Goal: Information Seeking & Learning: Get advice/opinions

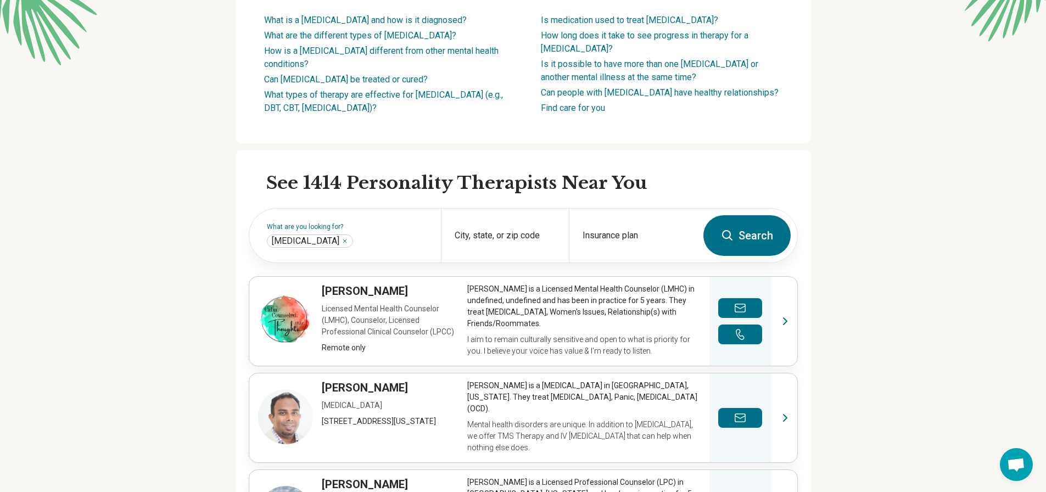
scroll to position [220, 0]
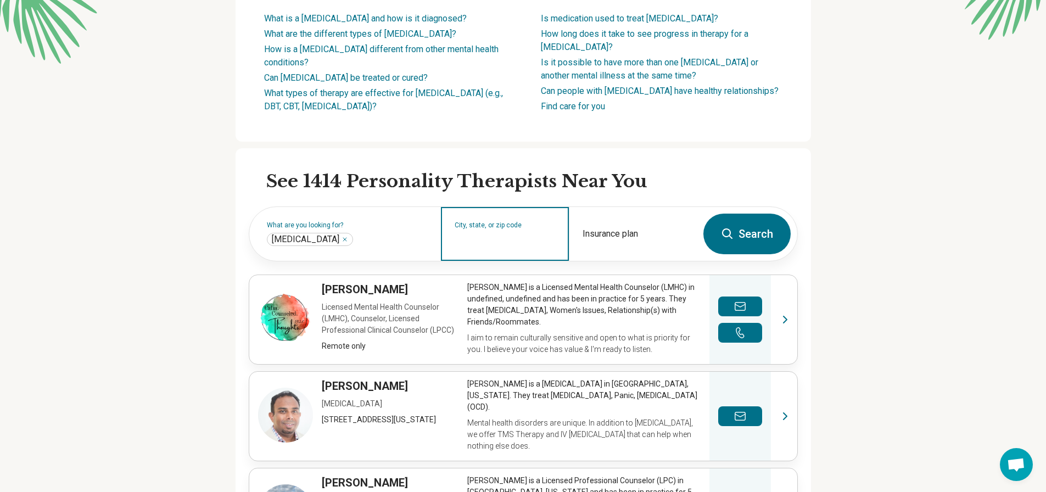
click at [516, 248] on input "City, state, or zip code" at bounding box center [505, 240] width 101 height 13
type input "*****"
click at [703, 214] on button "Search" at bounding box center [746, 234] width 87 height 41
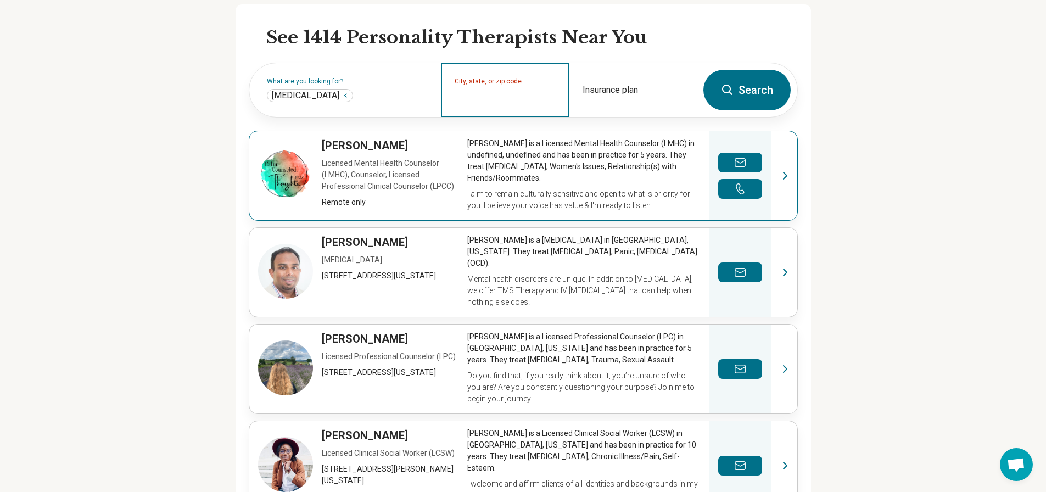
scroll to position [329, 0]
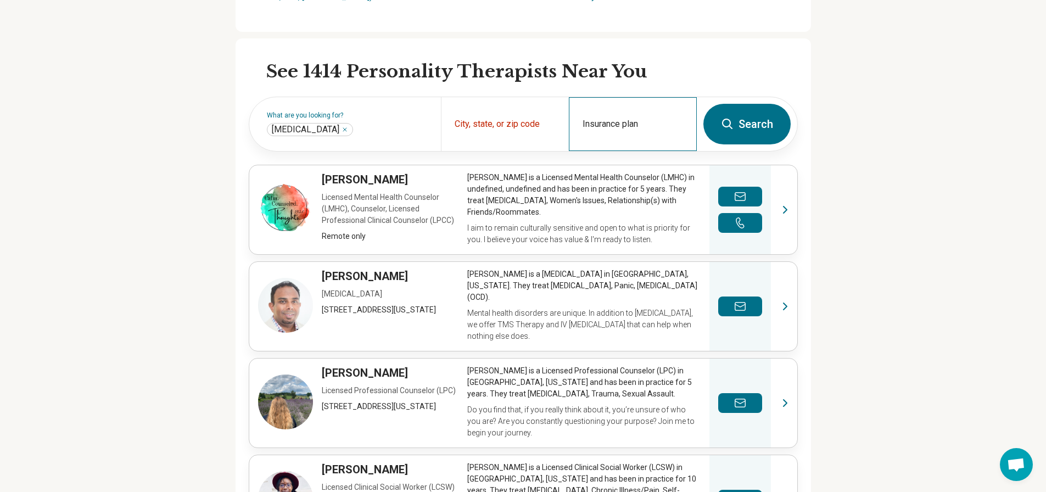
click at [645, 137] on div "Insurance plan" at bounding box center [633, 124] width 128 height 54
click at [508, 138] on div "City, state, or zip code" at bounding box center [505, 124] width 128 height 54
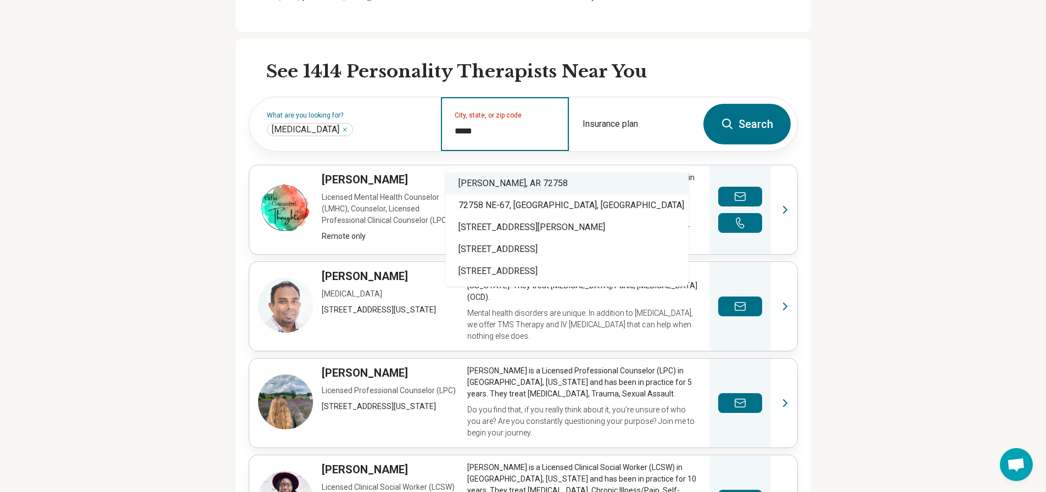
click at [513, 183] on div "Rogers, AR 72758" at bounding box center [566, 183] width 243 height 22
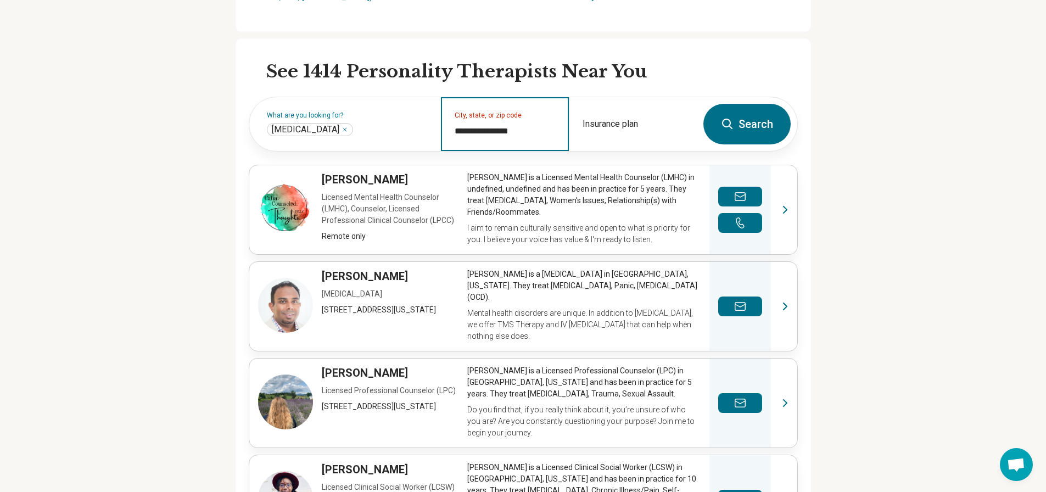
type input "**********"
click at [771, 139] on button "Search" at bounding box center [746, 124] width 87 height 41
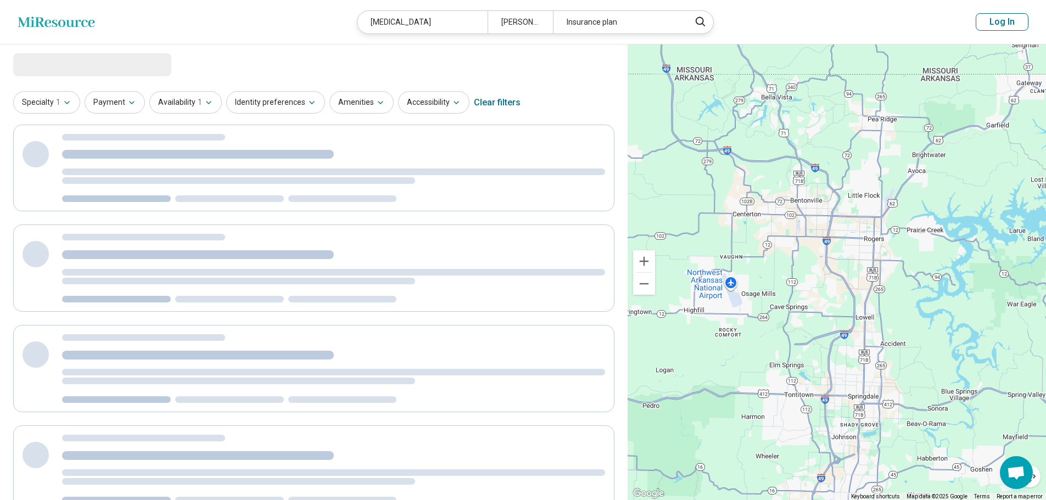
select select "***"
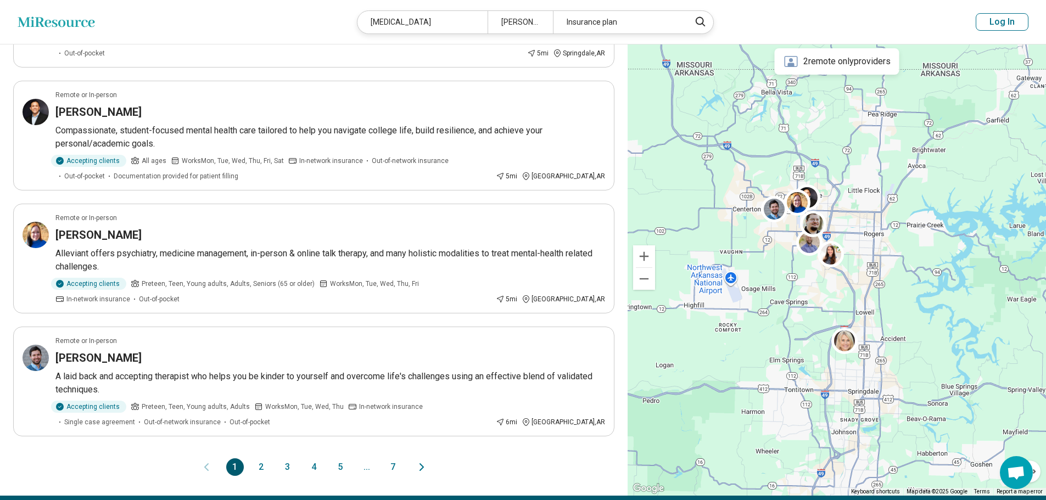
scroll to position [879, 0]
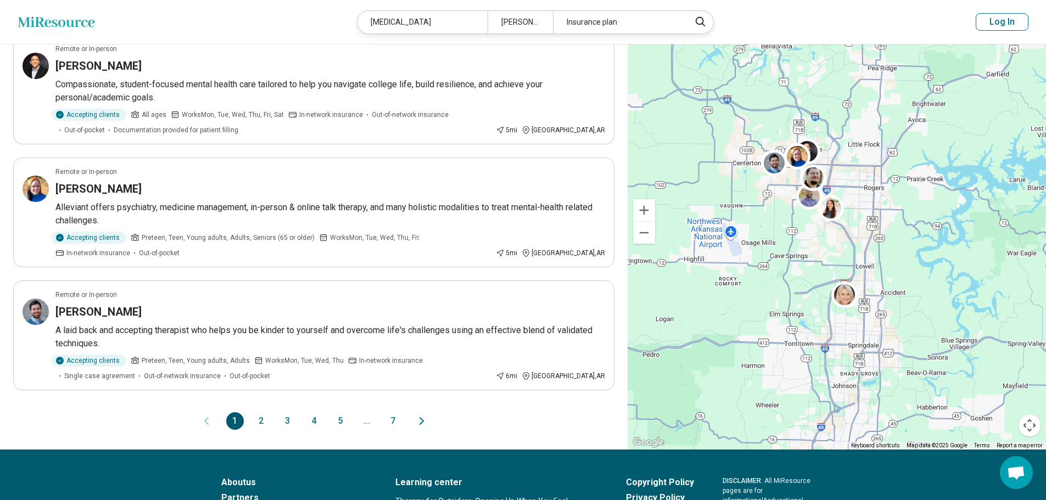
click at [262, 412] on button "2" at bounding box center [262, 421] width 18 height 18
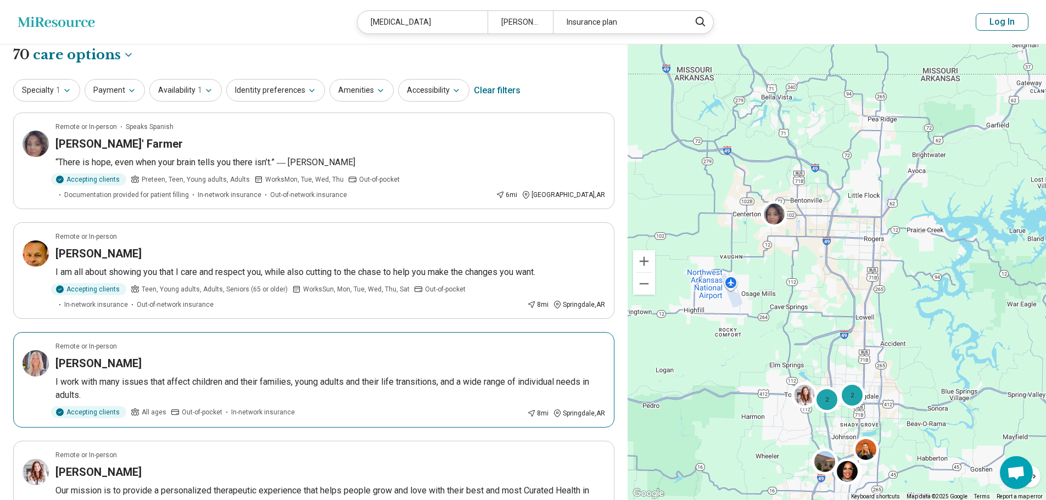
scroll to position [0, 0]
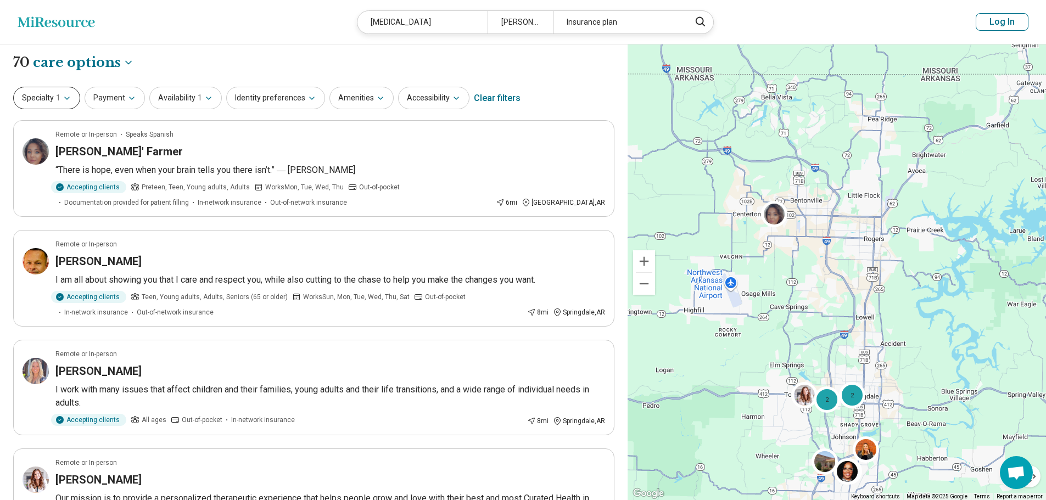
click at [66, 99] on icon "button" at bounding box center [67, 98] width 9 height 9
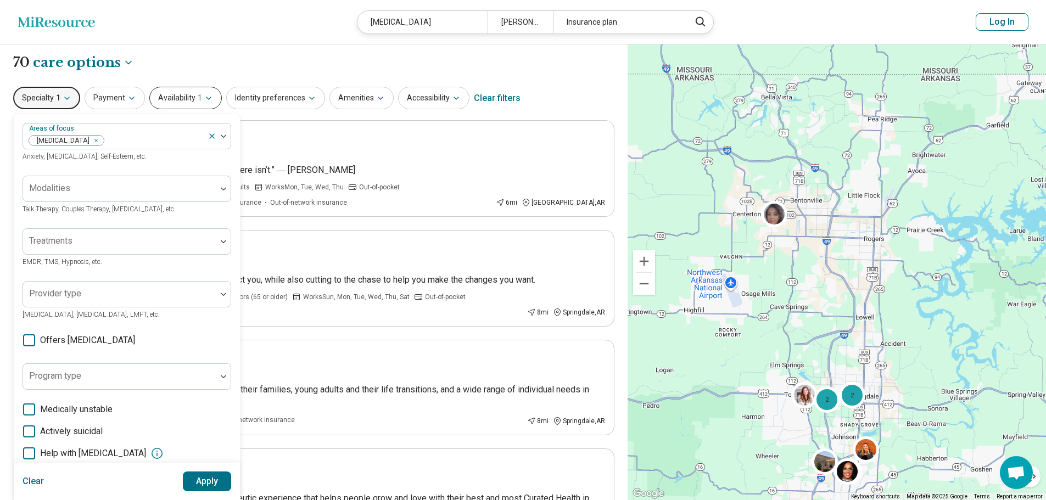
click at [204, 105] on button "Availability 1" at bounding box center [185, 98] width 72 height 23
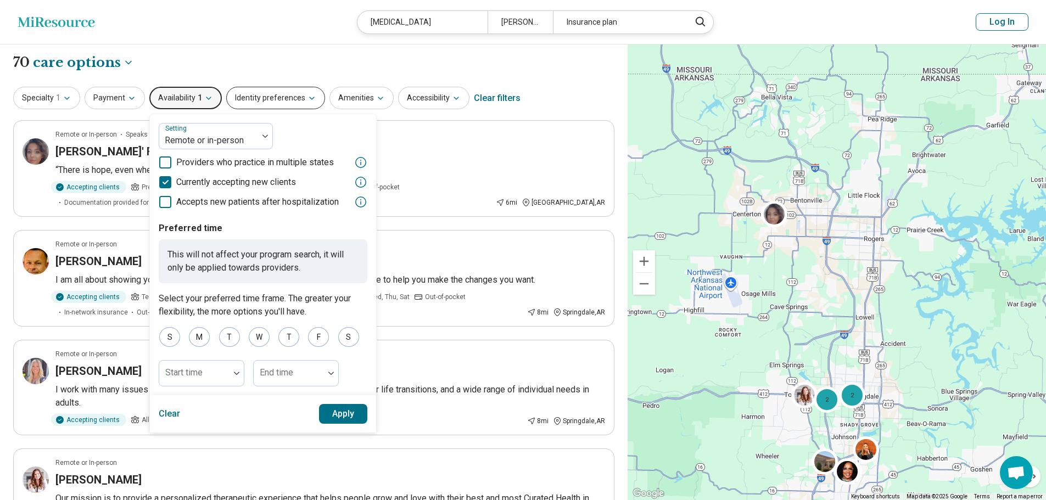
click at [284, 96] on button "Identity preferences" at bounding box center [275, 98] width 99 height 23
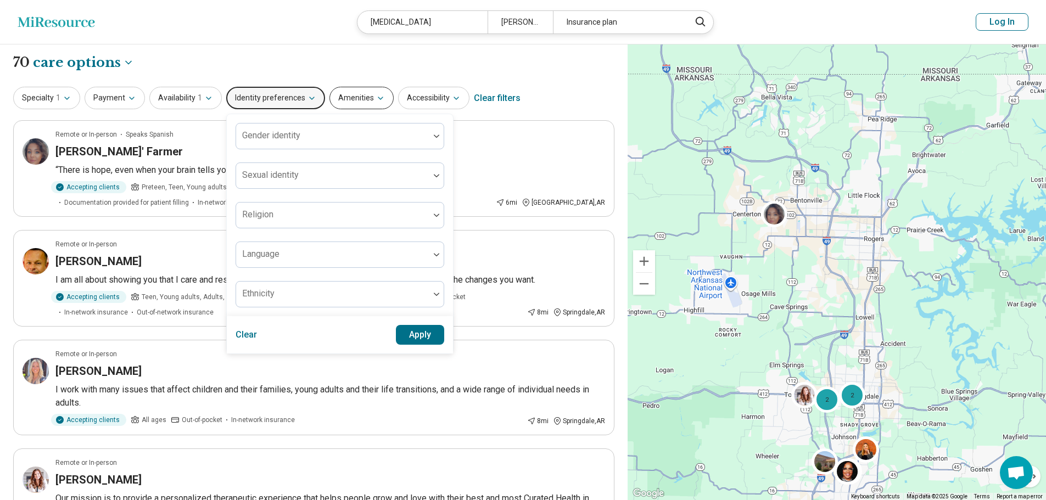
click at [353, 93] on button "Amenities" at bounding box center [361, 98] width 64 height 23
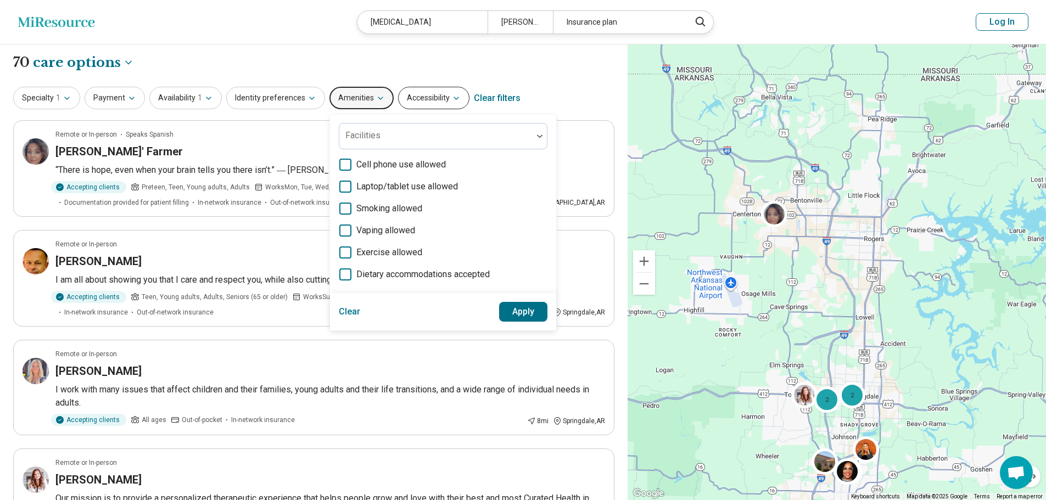
click at [418, 97] on button "Accessibility" at bounding box center [433, 98] width 71 height 23
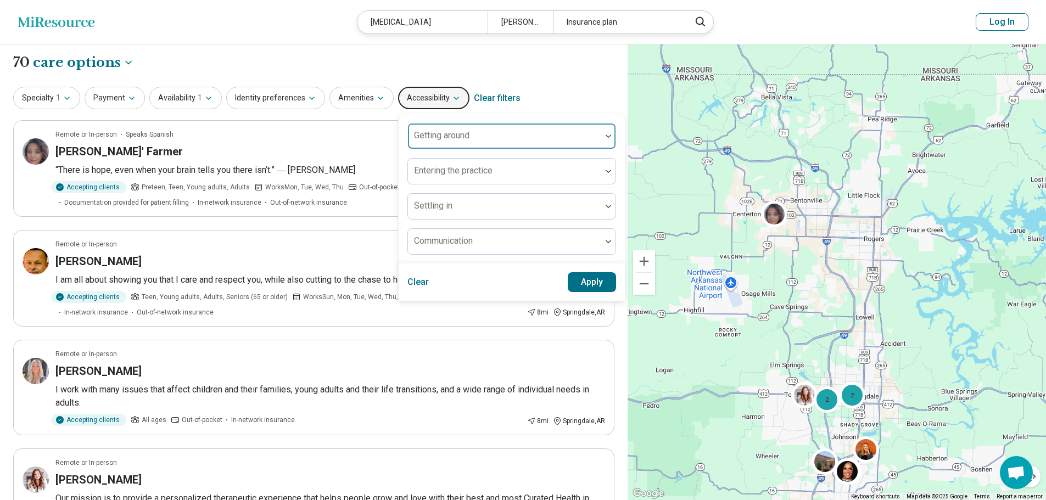
click at [556, 135] on div at bounding box center [504, 140] width 184 height 15
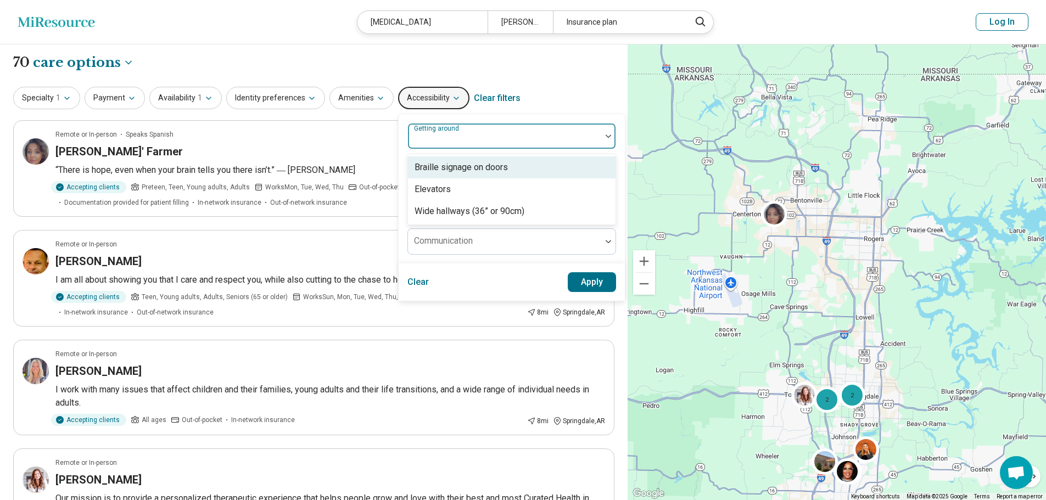
click at [576, 96] on div "Specialty 1 Payment Availability 1 Identity preferences Amenities Accessibility…" at bounding box center [313, 98] width 601 height 26
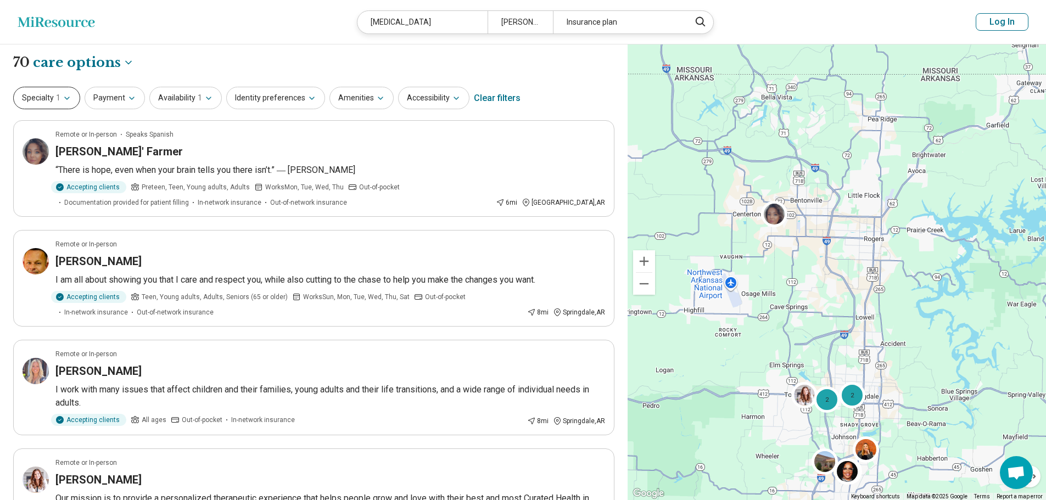
click at [66, 99] on icon "button" at bounding box center [67, 98] width 9 height 9
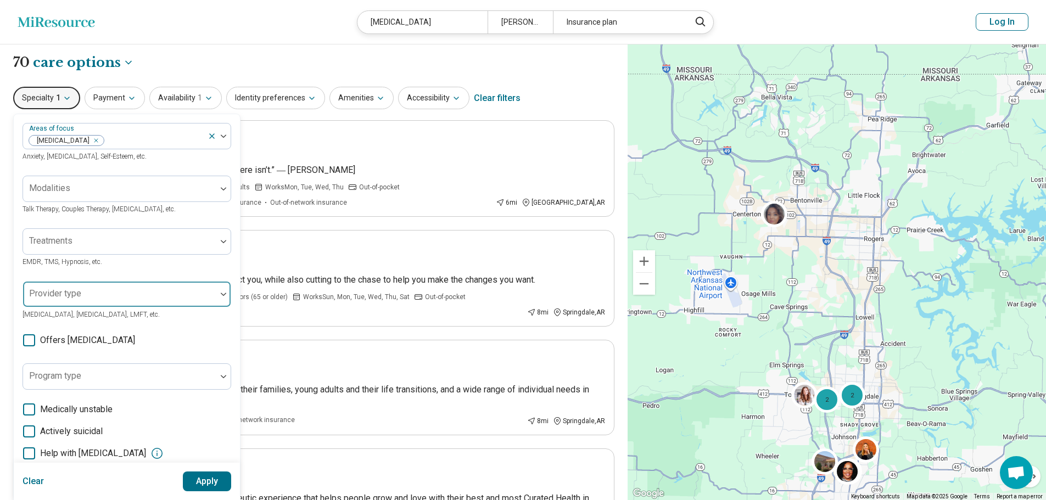
click at [210, 292] on div at bounding box center [119, 298] width 184 height 15
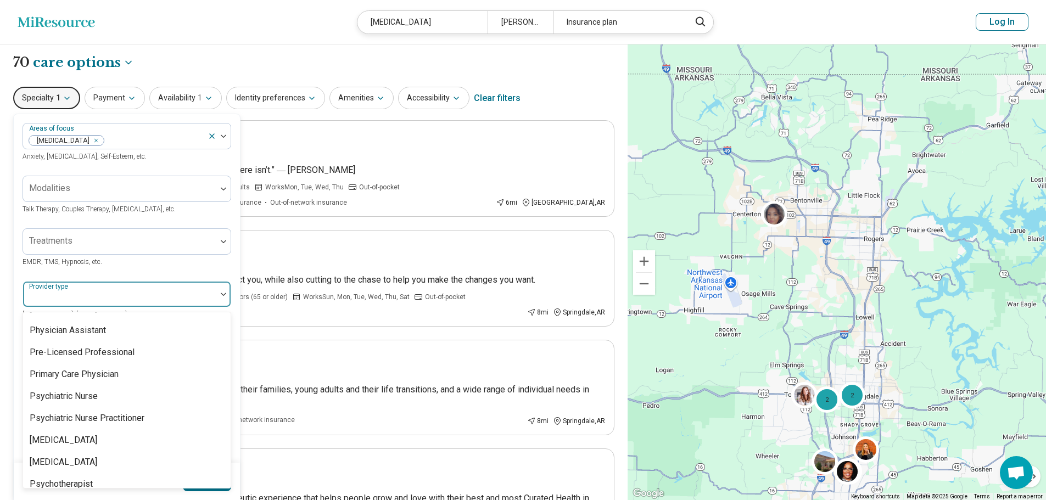
scroll to position [1373, 0]
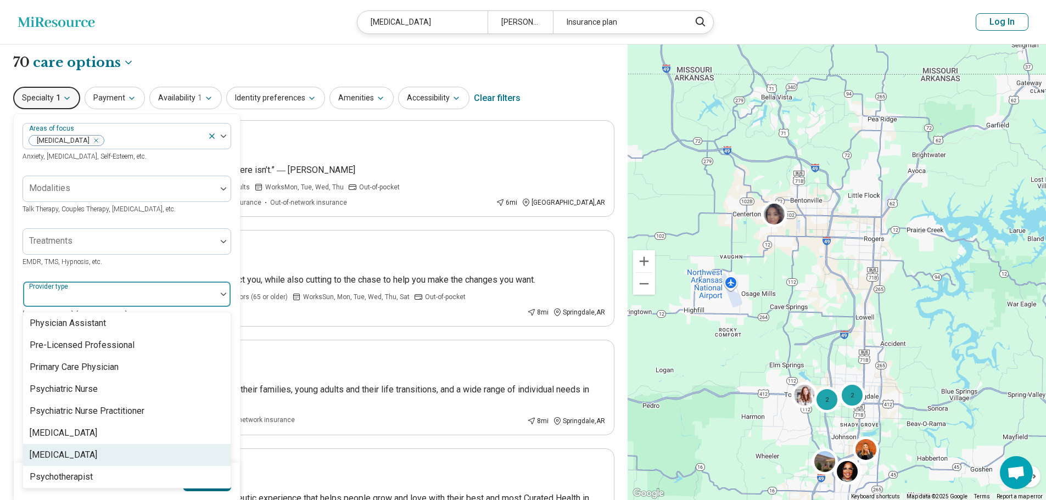
click at [65, 449] on div "Psychologist" at bounding box center [64, 455] width 68 height 13
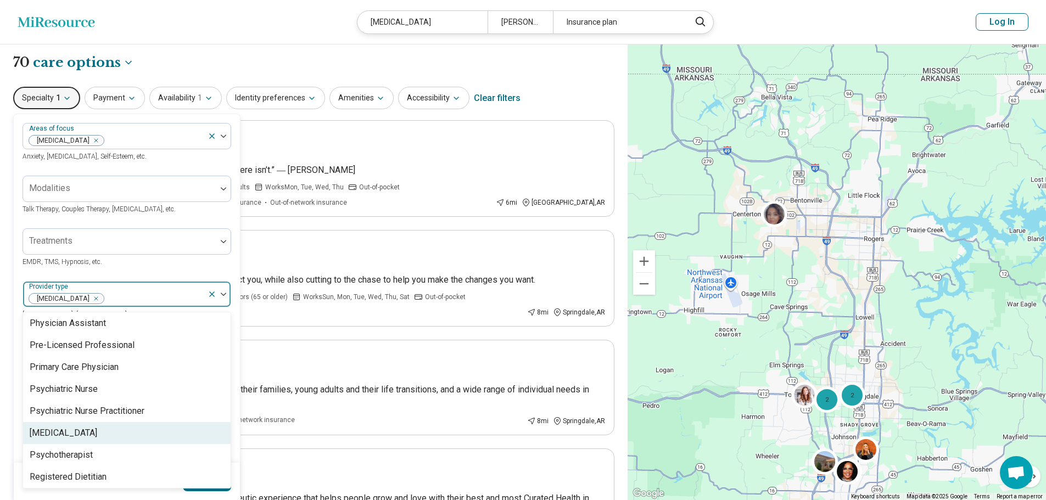
click at [65, 427] on div "[MEDICAL_DATA]" at bounding box center [64, 433] width 68 height 13
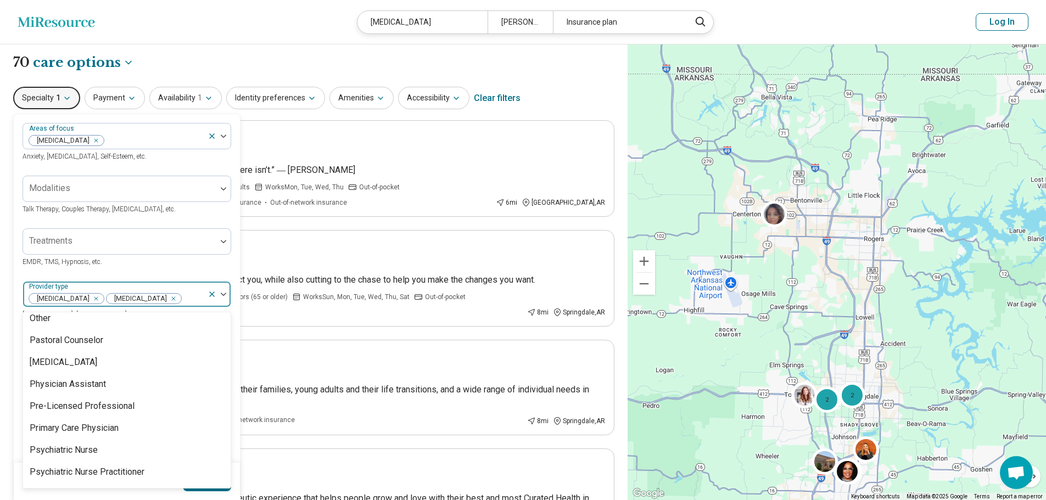
scroll to position [1283, 0]
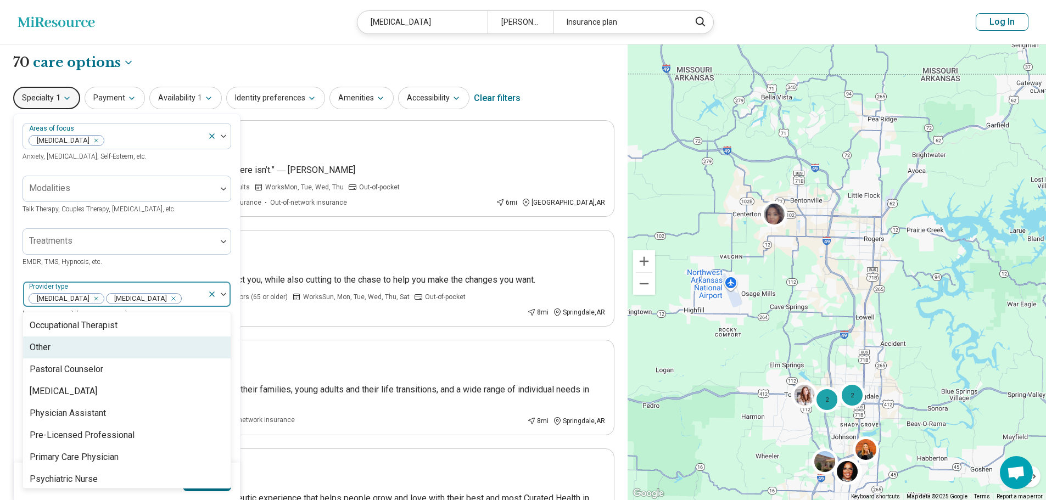
click at [214, 269] on div "Areas of focus Personality Disorders Anxiety, Depression, Self-Esteem, etc. Mod…" at bounding box center [127, 337] width 209 height 429
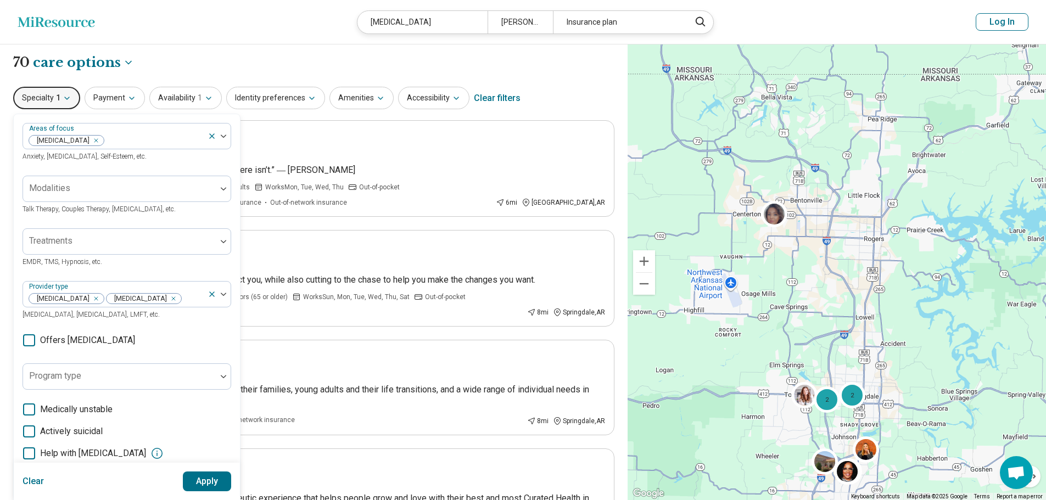
click at [204, 475] on button "Apply" at bounding box center [207, 482] width 49 height 20
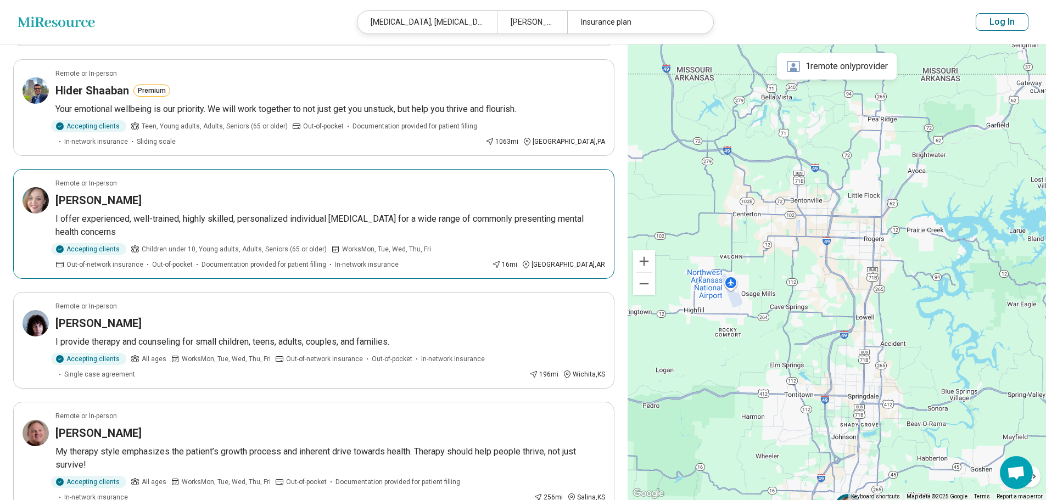
scroll to position [165, 0]
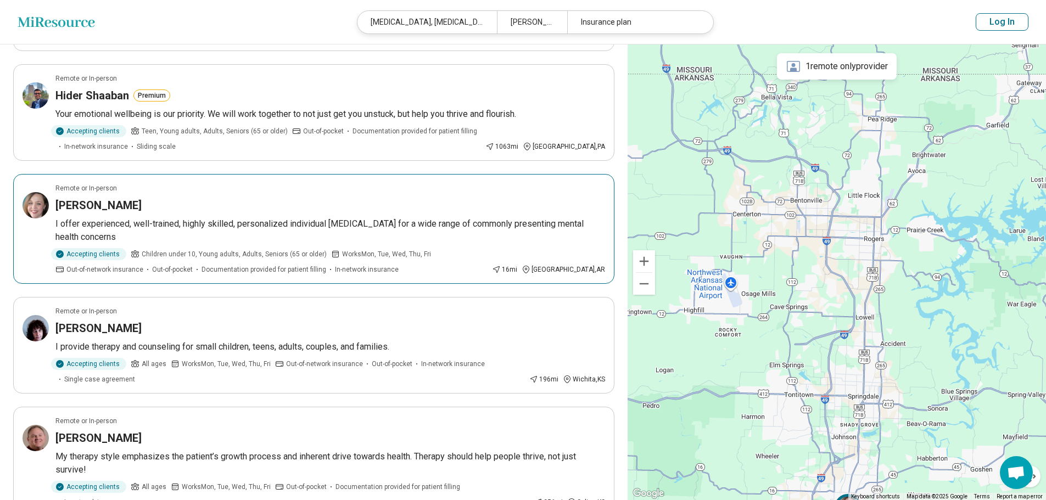
click at [315, 194] on article "Remote or In-person Elizabeth Chaisson I offer experienced, well-trained, highl…" at bounding box center [313, 229] width 601 height 110
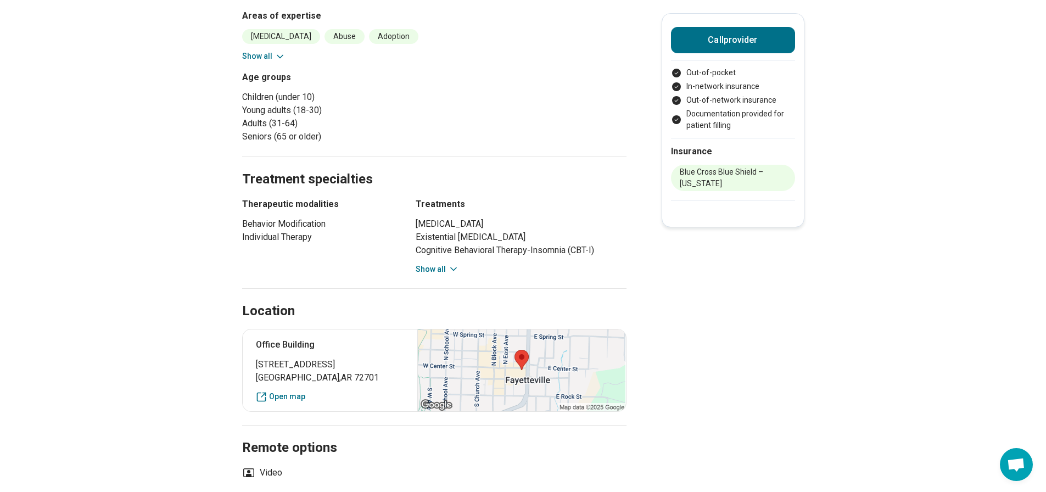
scroll to position [494, 0]
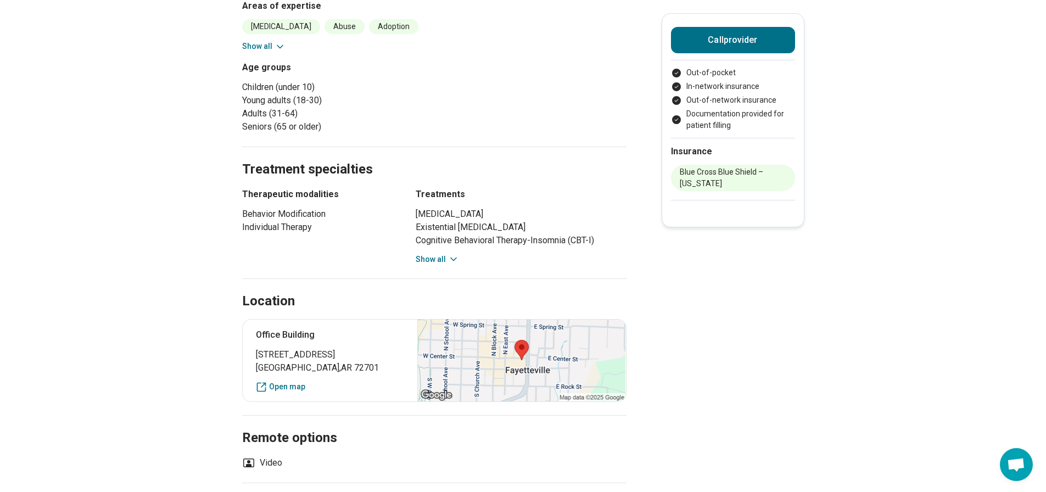
click at [452, 259] on icon at bounding box center [453, 259] width 11 height 11
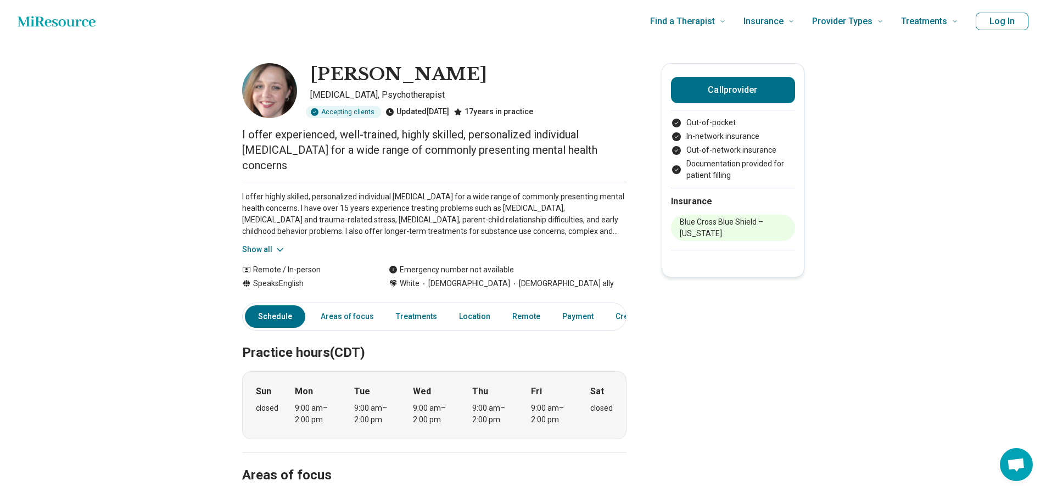
scroll to position [0, 0]
click at [354, 321] on link "Areas of focus" at bounding box center [347, 317] width 66 height 23
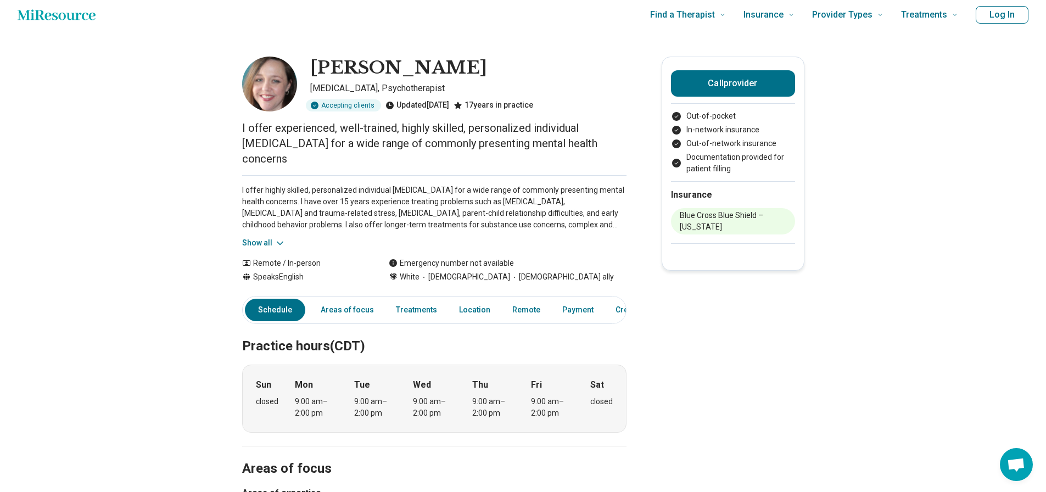
scroll to position [1, 0]
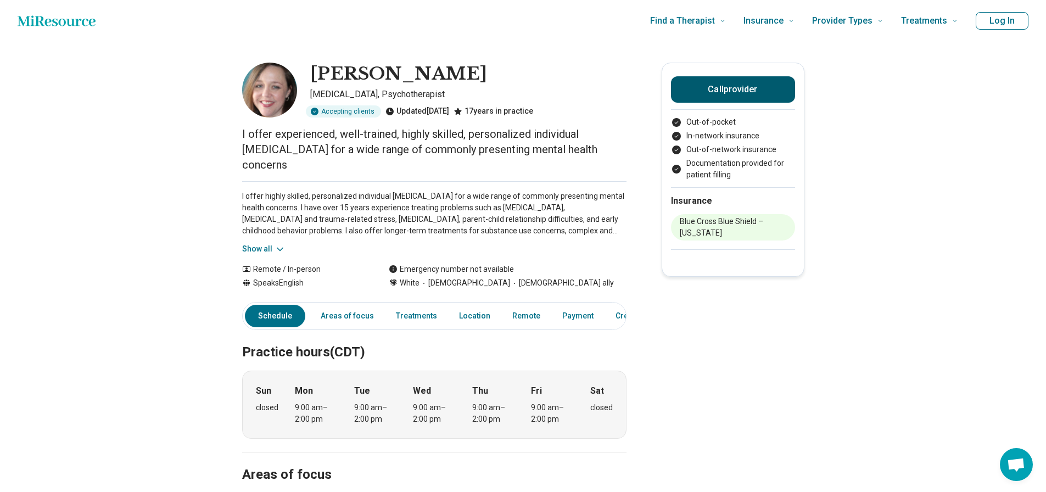
click at [730, 90] on button "Call provider" at bounding box center [733, 89] width 124 height 26
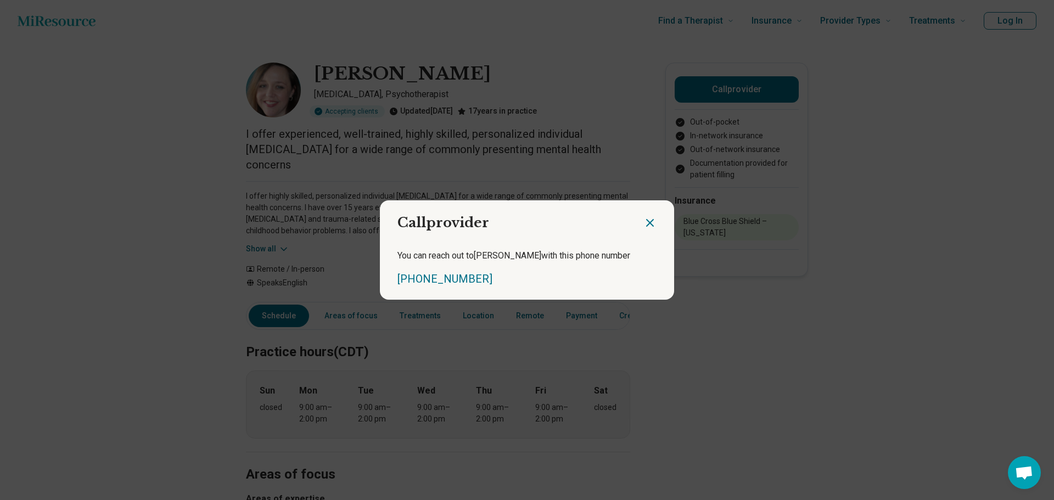
click at [579, 91] on div "Call provider You can reach out to [PERSON_NAME] with this phone number [PHONE_…" at bounding box center [527, 250] width 1054 height 500
click at [645, 225] on icon "Close dialog" at bounding box center [650, 222] width 13 height 13
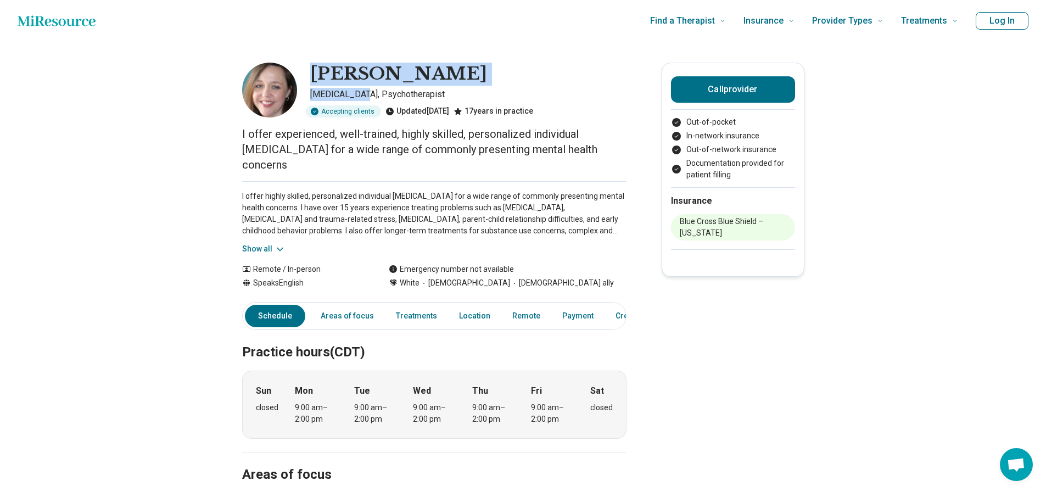
drag, startPoint x: 317, startPoint y: 71, endPoint x: 363, endPoint y: 96, distance: 52.3
click at [363, 96] on div "[PERSON_NAME] [MEDICAL_DATA], Psychotherapist Accepting clients Updated [DATE] …" at bounding box center [434, 90] width 384 height 55
copy div "[PERSON_NAME] [MEDICAL_DATA]"
click at [753, 83] on button "Call provider" at bounding box center [733, 89] width 124 height 26
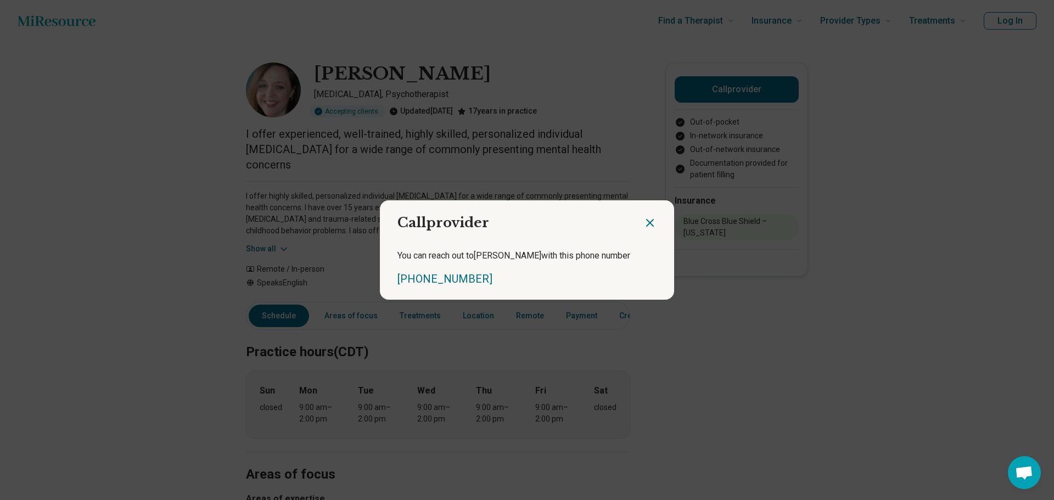
click at [649, 222] on icon "Close dialog" at bounding box center [650, 222] width 13 height 13
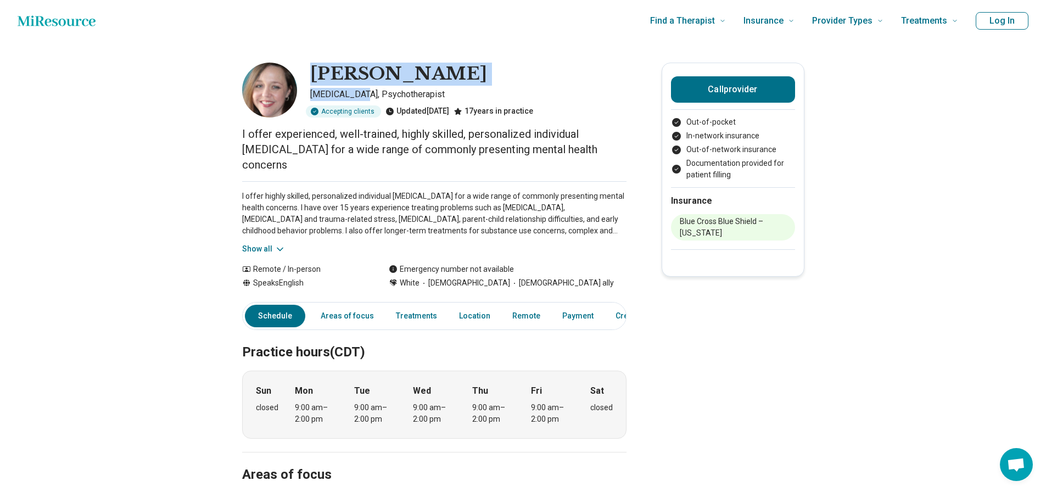
click at [277, 249] on icon at bounding box center [280, 249] width 11 height 11
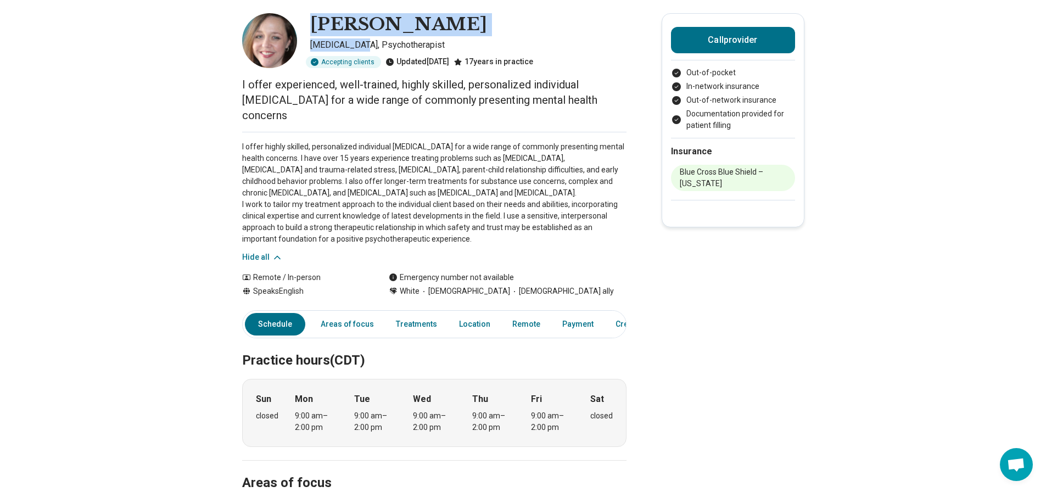
scroll to position [56, 0]
